Goal: Navigation & Orientation: Find specific page/section

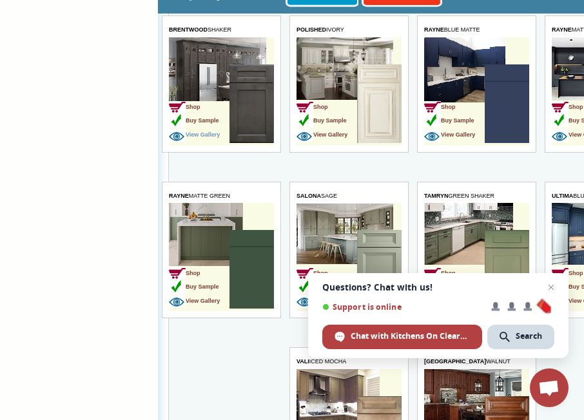
click at [219, 135] on span "View Gallery" at bounding box center [193, 134] width 51 height 6
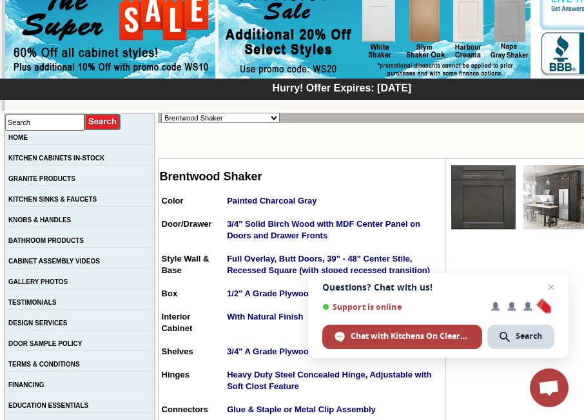
scroll to position [169, 0]
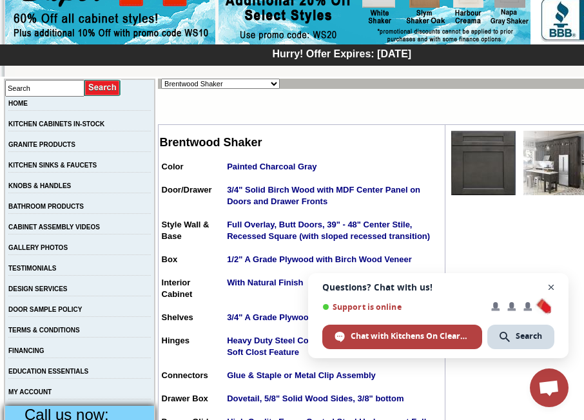
click at [548, 286] on span "Open chat" at bounding box center [551, 288] width 16 height 16
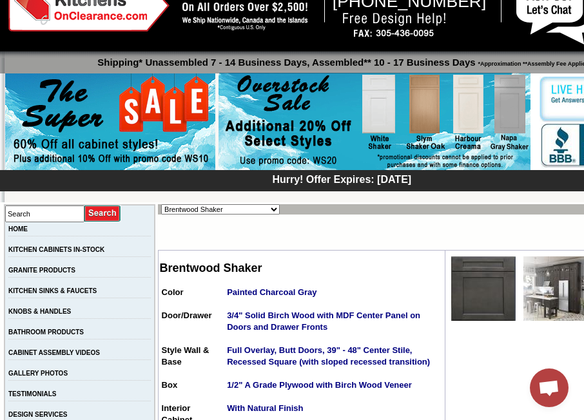
scroll to position [0, 0]
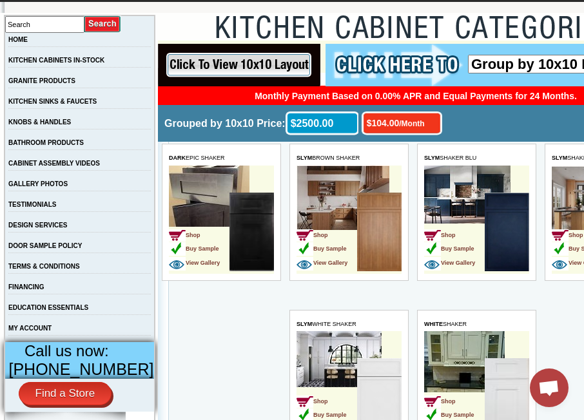
scroll to position [262, 0]
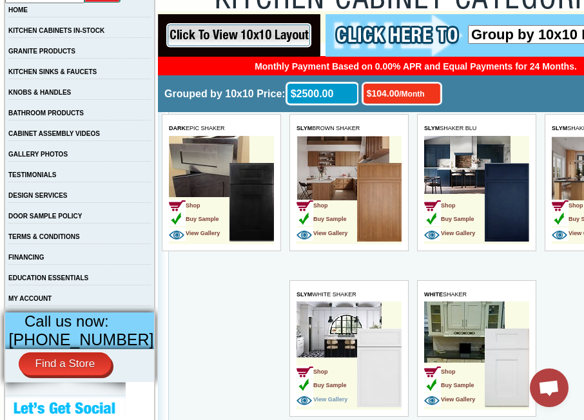
click at [339, 400] on span "View Gallery" at bounding box center [321, 399] width 51 height 6
